Goal: Transaction & Acquisition: Obtain resource

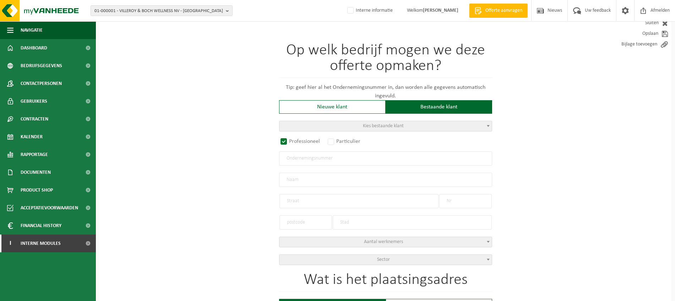
click at [50, 192] on span "Product Shop" at bounding box center [37, 190] width 32 height 18
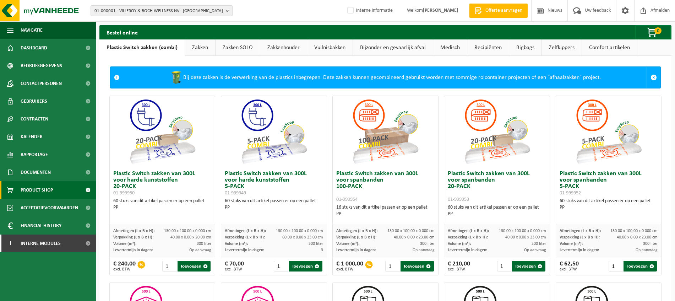
click at [331, 49] on link "Vuilnisbakken" at bounding box center [329, 47] width 45 height 16
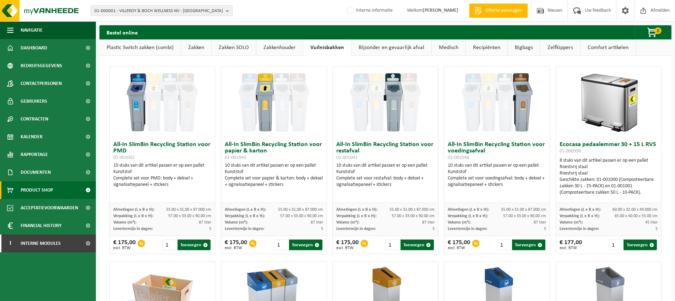
click at [492, 47] on link "Recipiënten" at bounding box center [487, 47] width 42 height 16
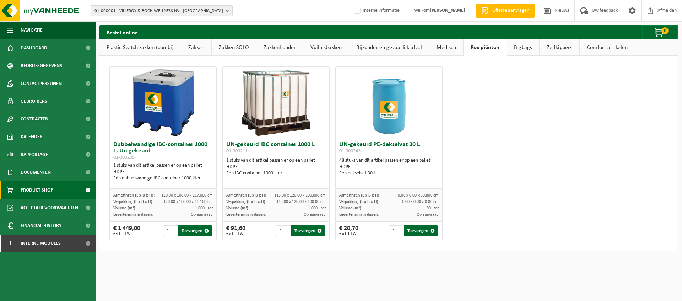
click at [138, 50] on link "Plastic Switch zakken (combi)" at bounding box center [139, 47] width 81 height 16
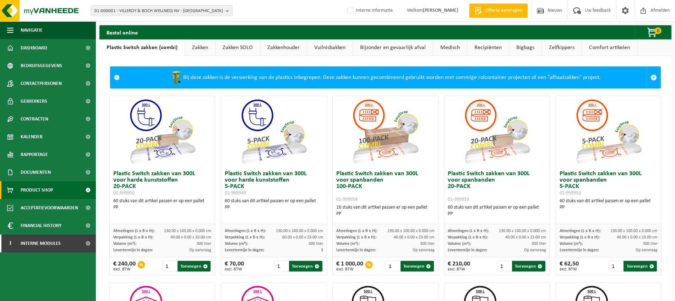
click at [203, 49] on link "Zakken" at bounding box center [200, 47] width 30 height 16
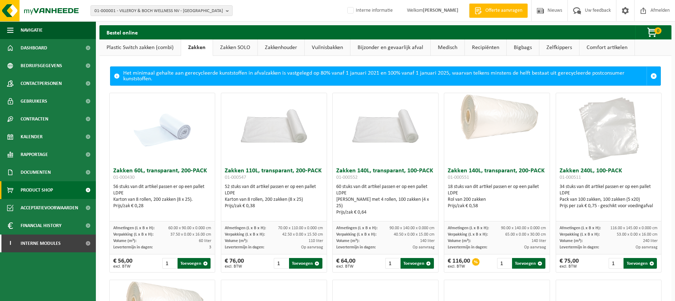
click at [236, 49] on link "Zakken SOLO" at bounding box center [235, 47] width 44 height 16
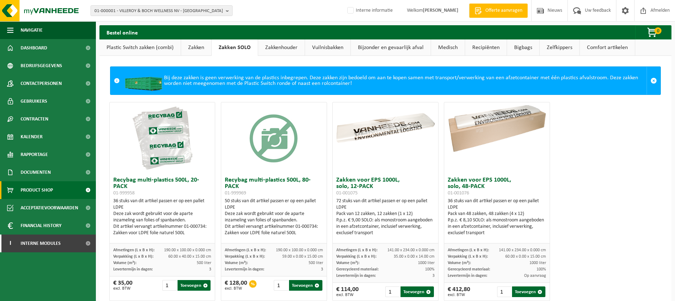
click at [271, 47] on link "Zakkenhouder" at bounding box center [281, 47] width 47 height 16
